Goal: Task Accomplishment & Management: Use online tool/utility

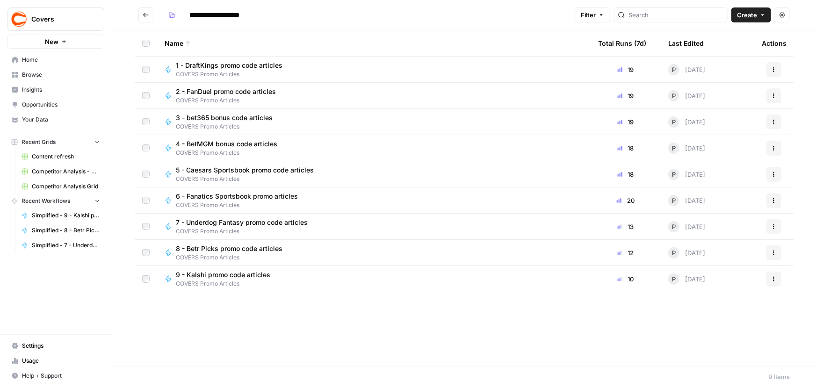
click at [144, 18] on icon "Go back" at bounding box center [146, 15] width 7 height 7
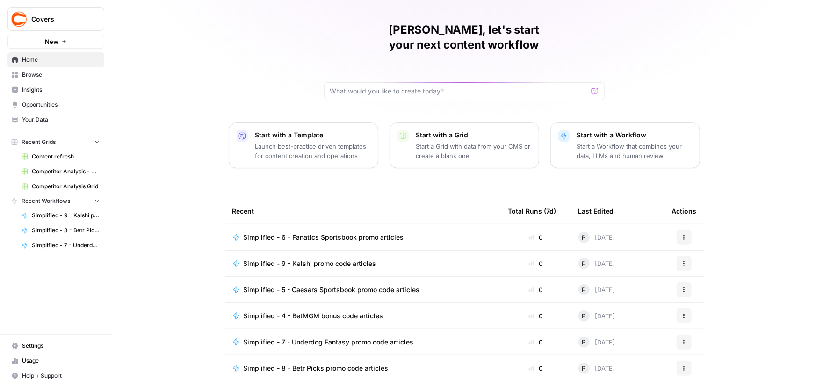
scroll to position [43, 0]
